Goal: Subscribe to service/newsletter

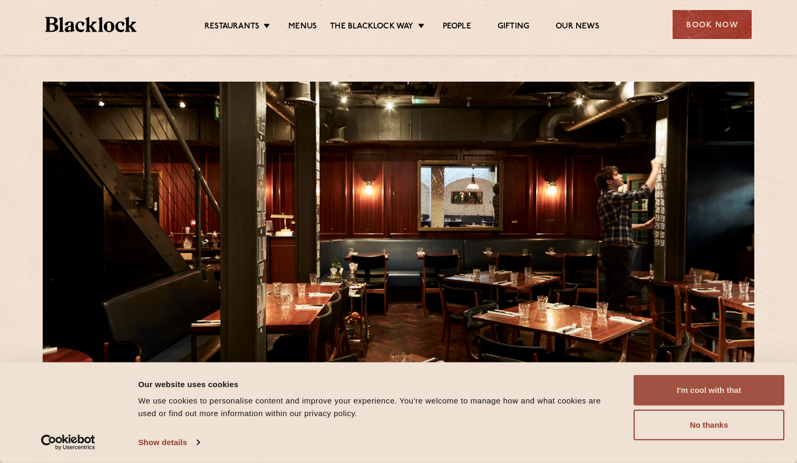
click at [695, 388] on button "I'm cool with that" at bounding box center [709, 390] width 151 height 31
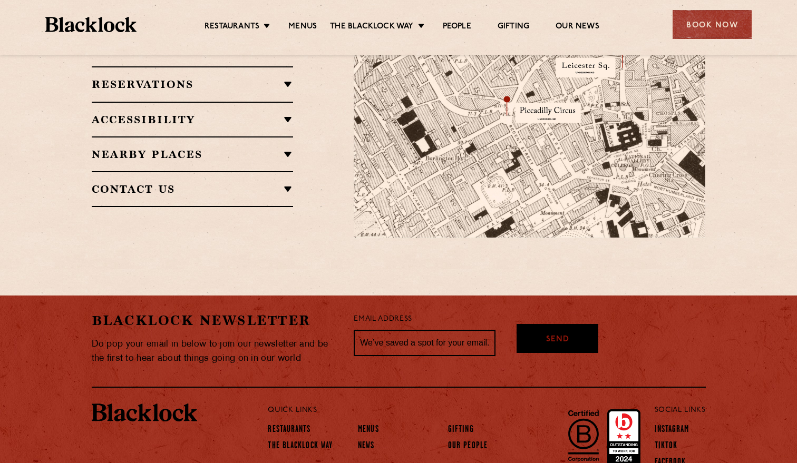
scroll to position [807, 0]
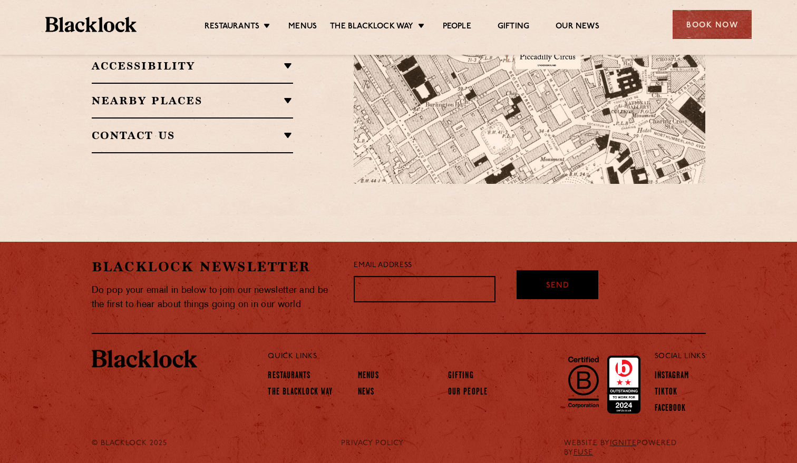
click at [372, 289] on input "text" at bounding box center [425, 289] width 142 height 26
type input "f"
type input "driftwood49UK@yahoo.co.uk"
click at [553, 275] on span "Send" at bounding box center [557, 269] width 23 height 12
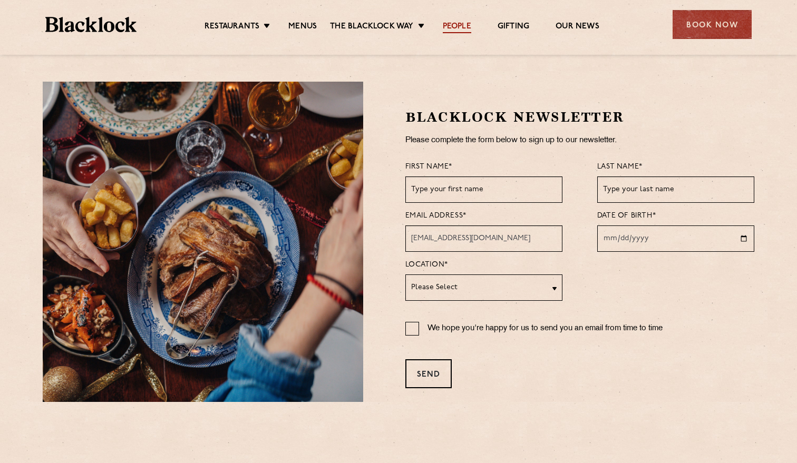
click at [459, 28] on link "People" at bounding box center [457, 28] width 28 height 12
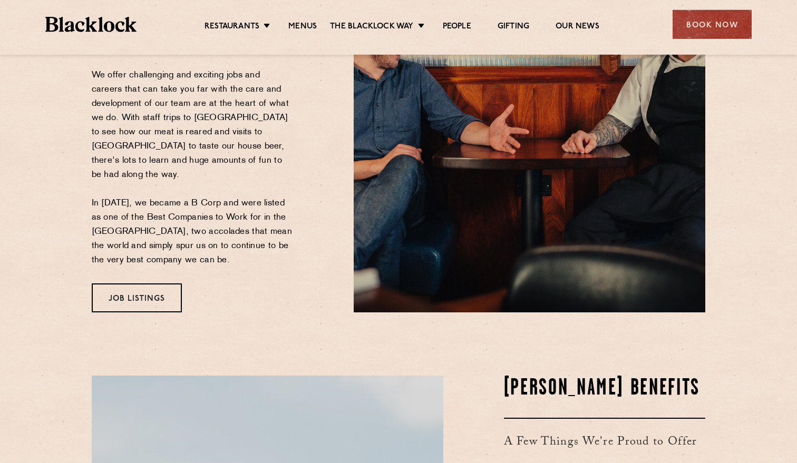
scroll to position [215, 0]
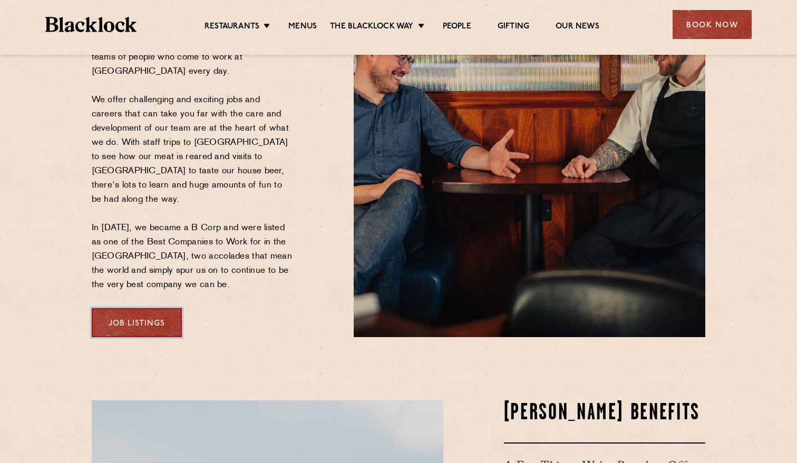
click at [136, 308] on link "Job Listings" at bounding box center [137, 322] width 90 height 29
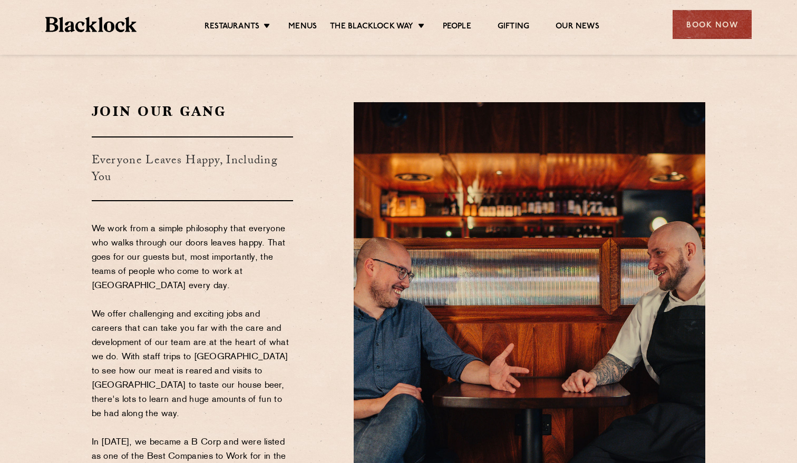
scroll to position [0, 0]
click at [579, 26] on link "Our News" at bounding box center [578, 28] width 44 height 12
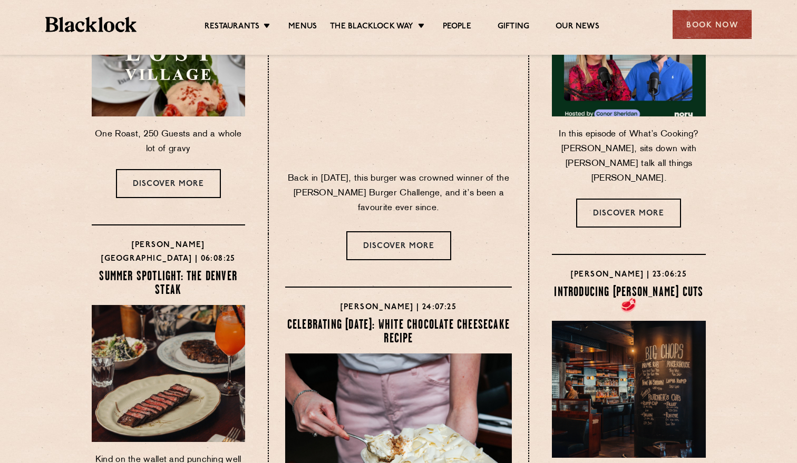
scroll to position [161, 0]
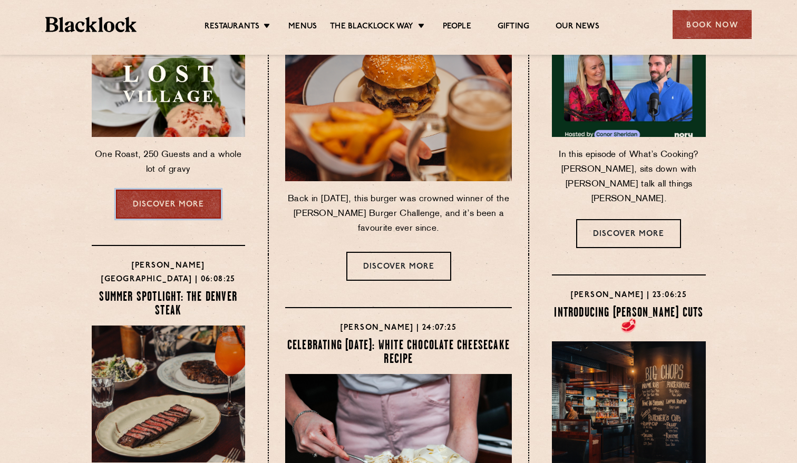
click at [165, 199] on link "Discover more" at bounding box center [168, 204] width 105 height 29
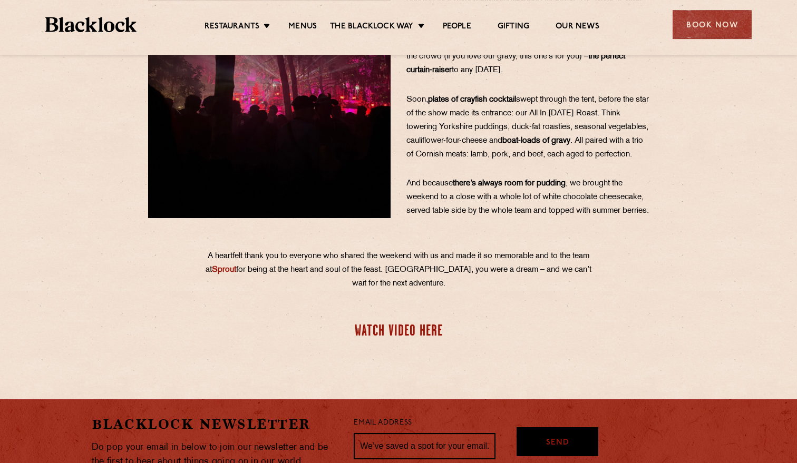
scroll to position [323, 0]
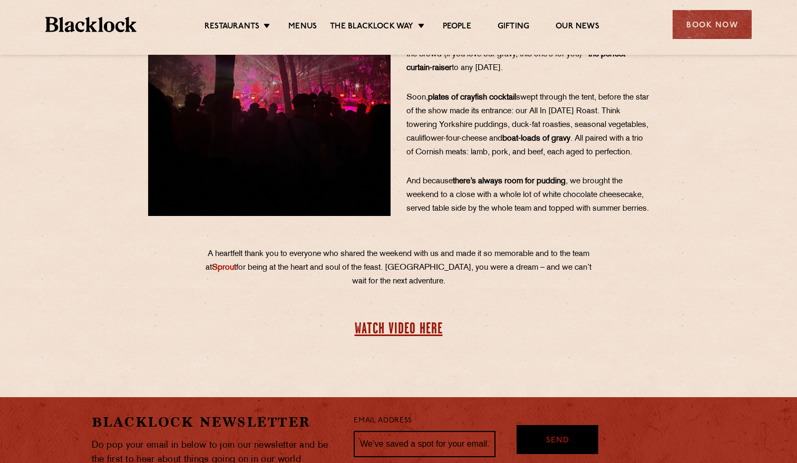
click at [398, 337] on link "WATCH VIDEO HERE" at bounding box center [399, 330] width 88 height 14
